Goal: Task Accomplishment & Management: Manage account settings

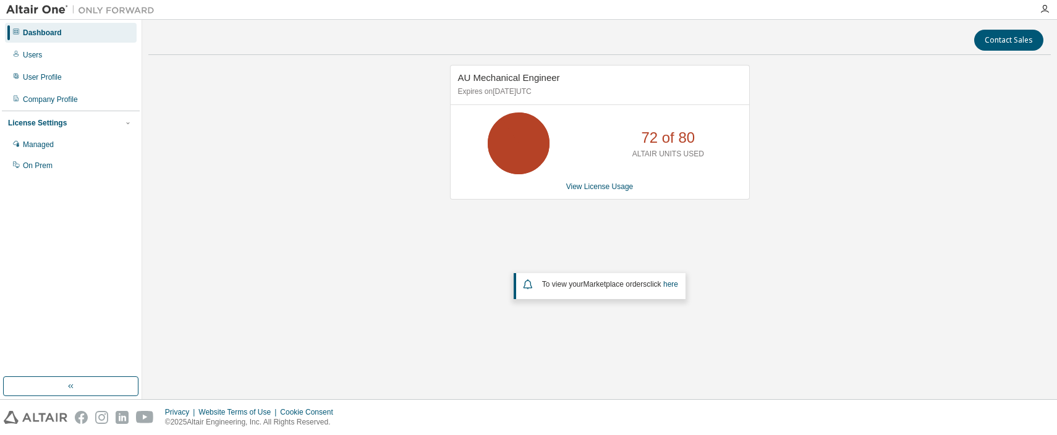
click at [401, 226] on div "AU Mechanical Engineer Expires on [DATE] UTC 72 of 80 ALTAIR UNITS USED View Li…" at bounding box center [599, 206] width 903 height 283
click at [584, 186] on link "View License Usage" at bounding box center [599, 186] width 67 height 9
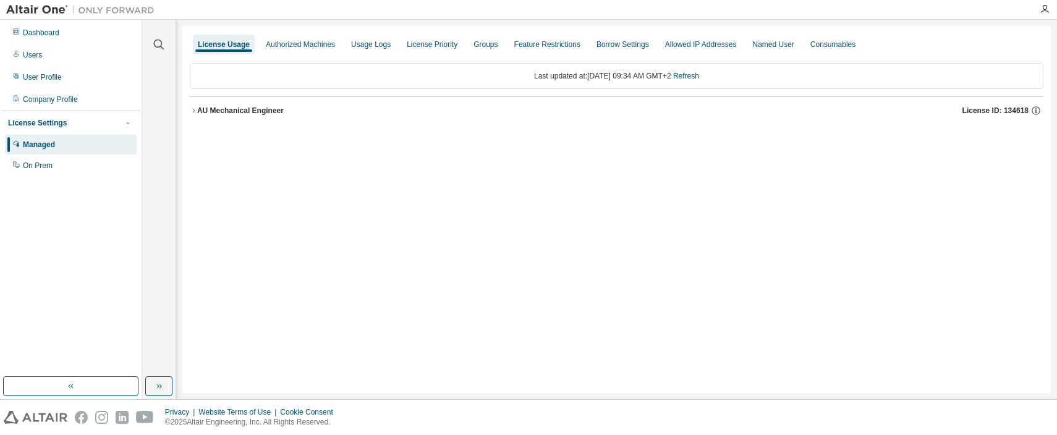
click at [197, 108] on icon "button" at bounding box center [193, 110] width 7 height 7
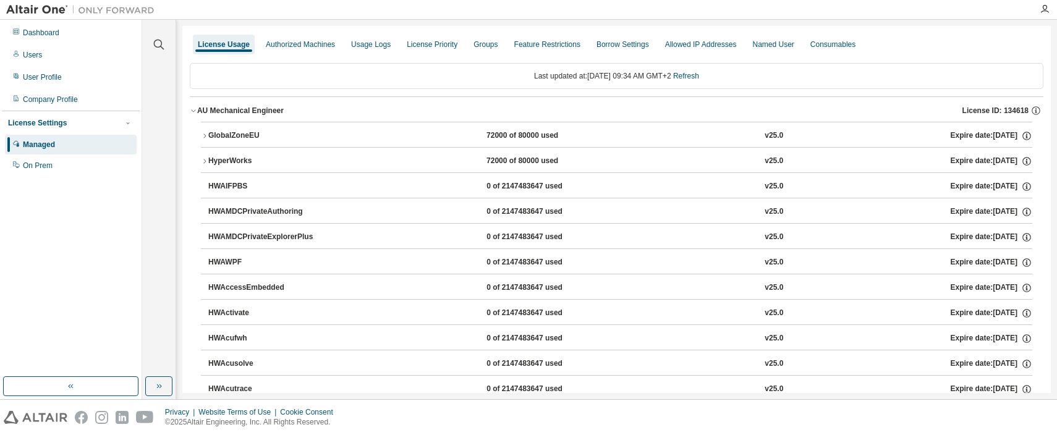
click at [203, 161] on icon "button" at bounding box center [204, 161] width 7 height 7
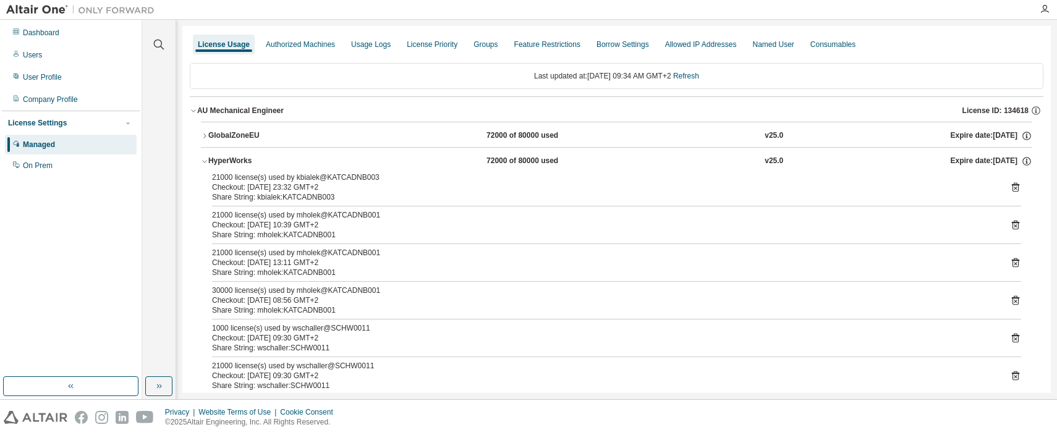
click at [245, 305] on div "Share String: mholek:KATCADNB001" at bounding box center [602, 310] width 780 height 10
